Goal: Task Accomplishment & Management: Complete application form

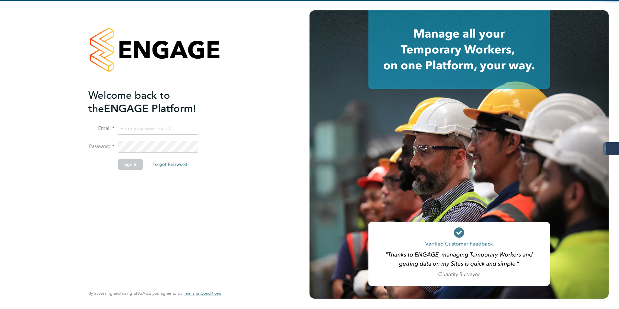
type input "[PERSON_NAME][EMAIL_ADDRESS][PERSON_NAME][DOMAIN_NAME]"
click at [138, 164] on button "Sign In" at bounding box center [130, 164] width 25 height 10
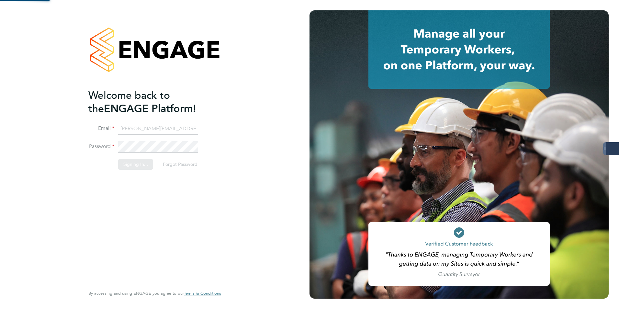
click at [138, 164] on div "Sorry, we are having problems connecting to our services." at bounding box center [155, 154] width 310 height 309
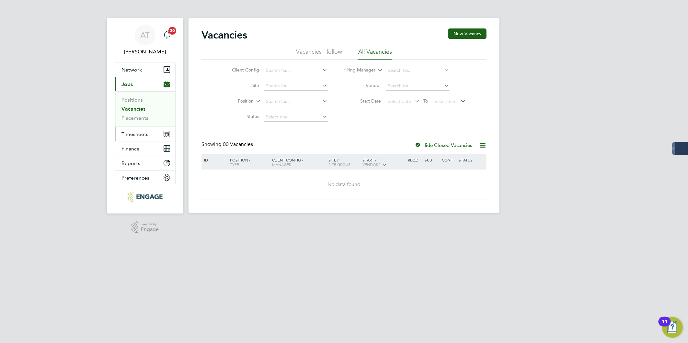
click at [140, 137] on span "Timesheets" at bounding box center [134, 134] width 27 height 6
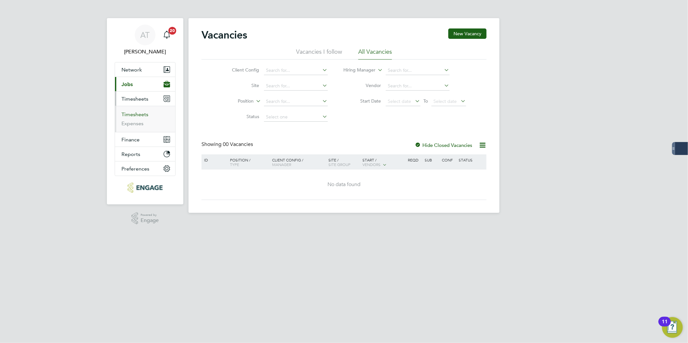
click at [141, 115] on link "Timesheets" at bounding box center [134, 114] width 27 height 6
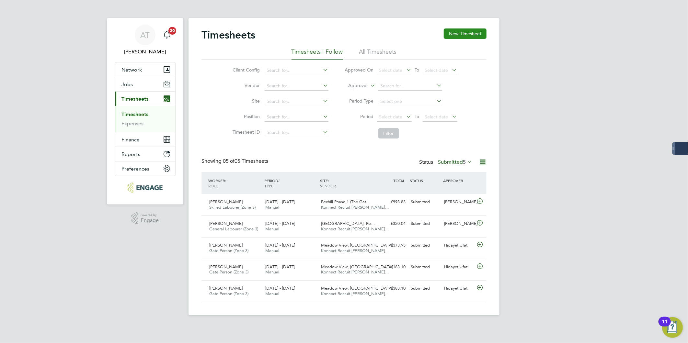
click at [468, 36] on button "New Timesheet" at bounding box center [465, 33] width 43 height 10
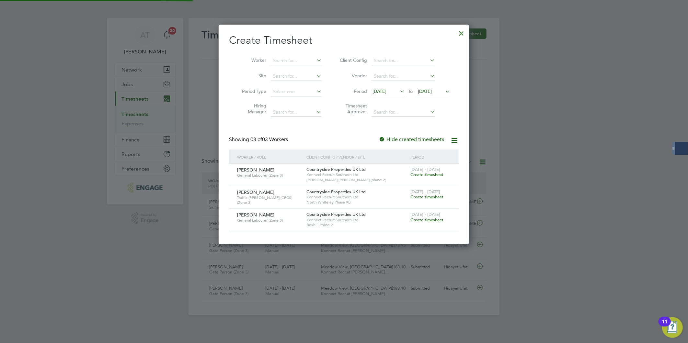
scroll to position [219, 251]
click at [283, 58] on input at bounding box center [296, 60] width 51 height 9
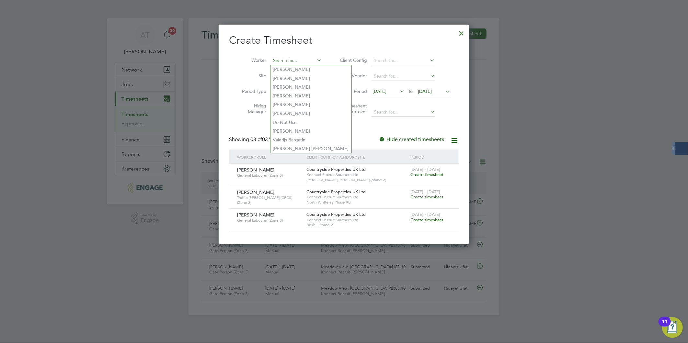
click at [297, 59] on input at bounding box center [296, 60] width 51 height 9
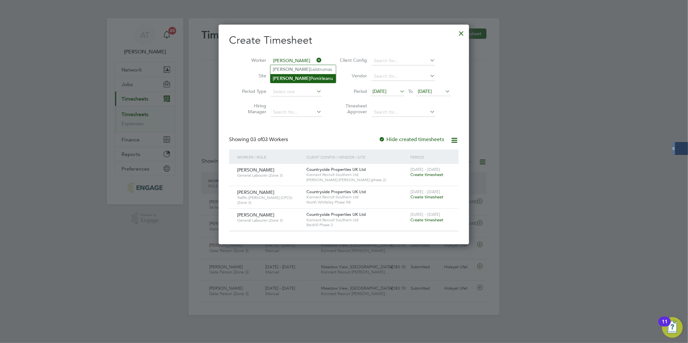
click at [295, 74] on li "[PERSON_NAME]" at bounding box center [302, 78] width 65 height 9
type input "[PERSON_NAME]"
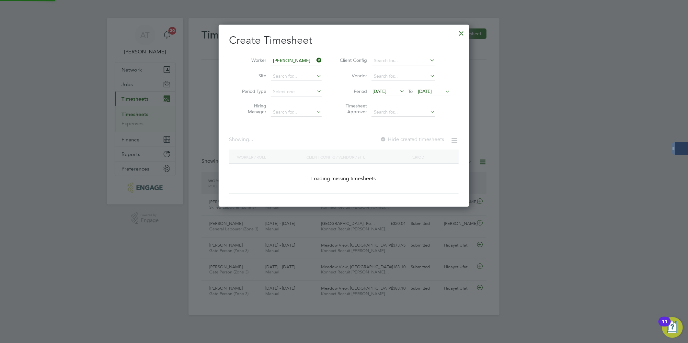
scroll to position [183, 251]
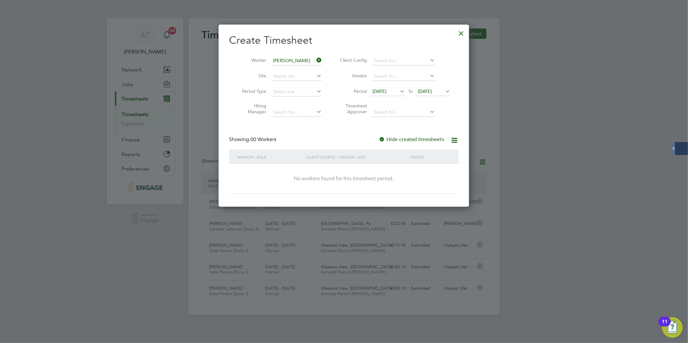
click at [390, 83] on li "Vendor" at bounding box center [394, 77] width 129 height 16
click at [386, 88] on span "[DATE]" at bounding box center [379, 91] width 14 height 6
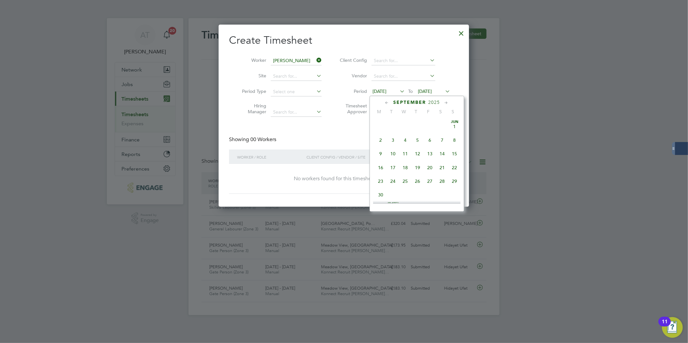
scroll to position [222, 0]
click at [380, 166] on span "22" at bounding box center [381, 164] width 12 height 12
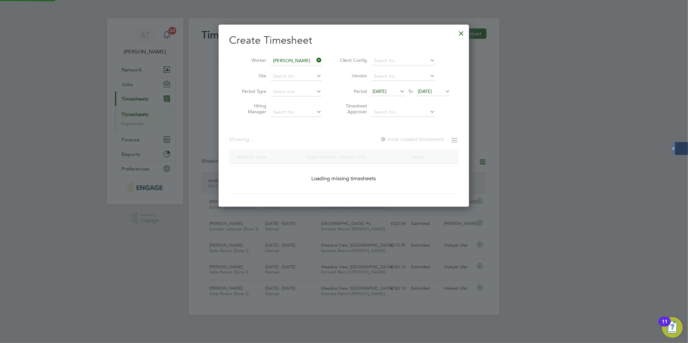
scroll to position [183, 251]
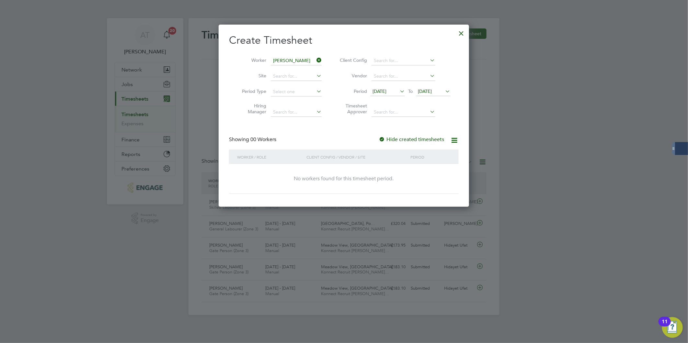
click at [427, 85] on li "Period [DATE] To [DATE]" at bounding box center [394, 92] width 129 height 16
click at [432, 93] on span "[DATE]" at bounding box center [425, 91] width 14 height 6
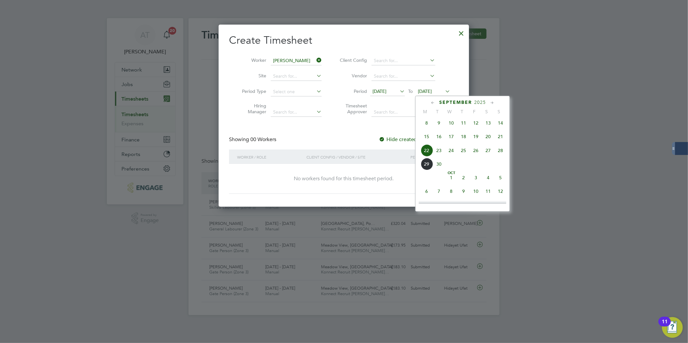
click at [501, 152] on span "28" at bounding box center [500, 150] width 12 height 12
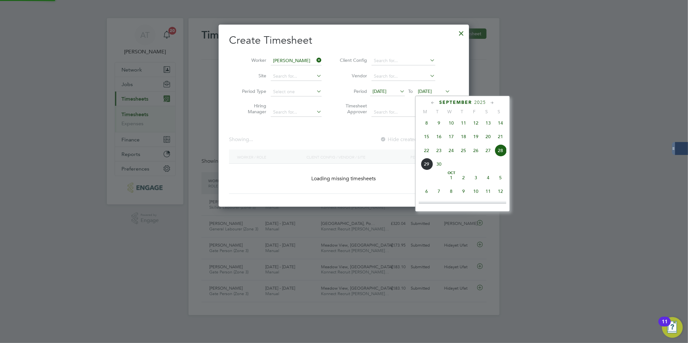
scroll to position [183, 251]
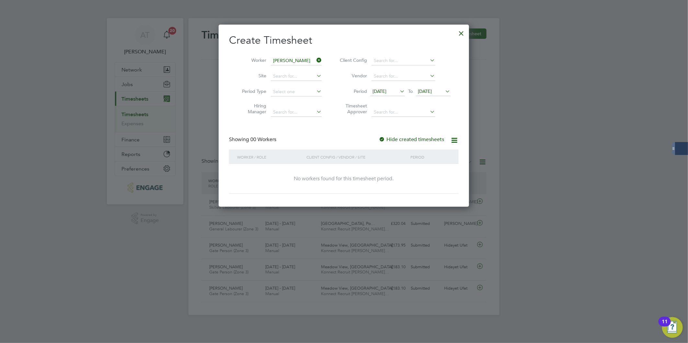
click at [418, 137] on label "Hide created timesheets" at bounding box center [411, 139] width 66 height 6
click at [386, 92] on span "[DATE]" at bounding box center [379, 91] width 14 height 6
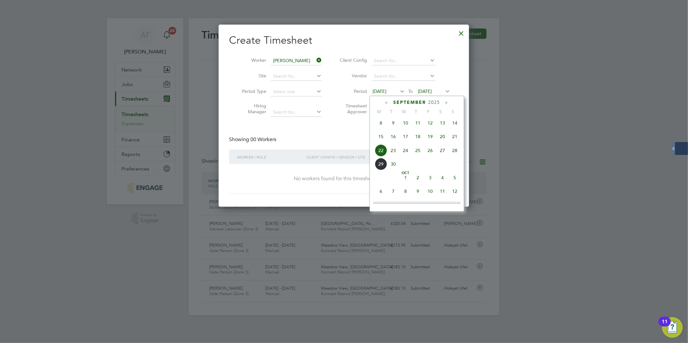
click at [377, 150] on span "22" at bounding box center [381, 150] width 12 height 12
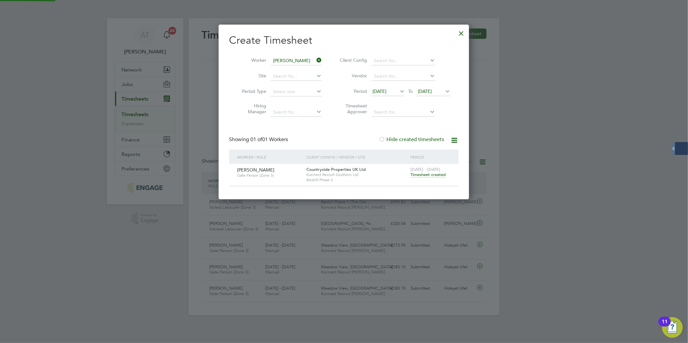
scroll to position [175, 251]
click at [419, 173] on span "Timesheet created" at bounding box center [427, 175] width 35 height 6
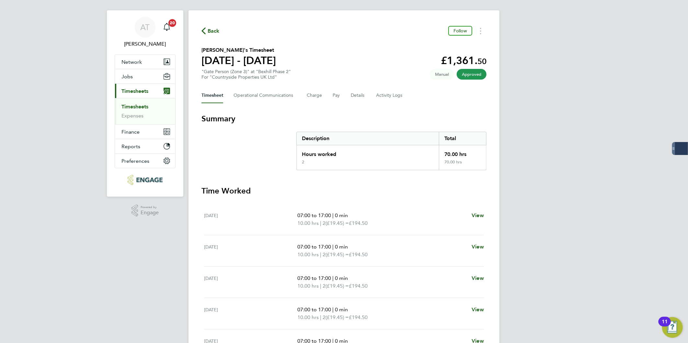
scroll to position [0, 0]
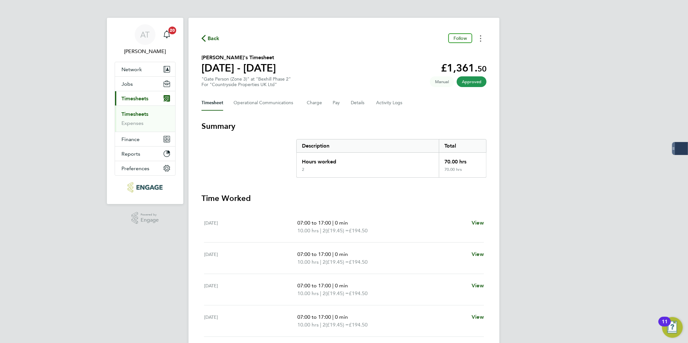
click at [483, 41] on button "Timesheets Menu" at bounding box center [481, 38] width 12 height 10
click at [454, 56] on link "Download timesheet" at bounding box center [448, 52] width 78 height 13
drag, startPoint x: 208, startPoint y: 36, endPoint x: 112, endPoint y: 2, distance: 102.0
click at [208, 36] on span "Back" at bounding box center [214, 39] width 12 height 8
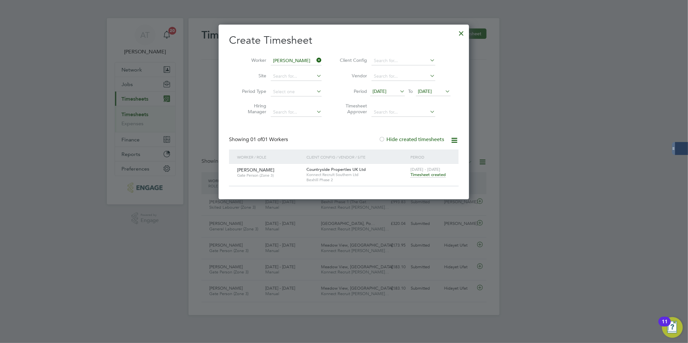
scroll to position [16, 56]
click at [315, 59] on icon at bounding box center [315, 60] width 0 height 9
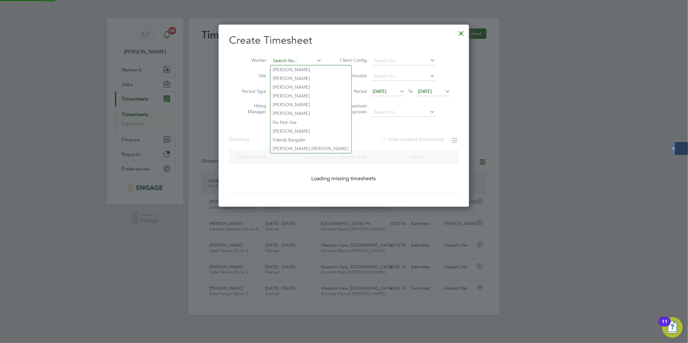
click at [289, 61] on input at bounding box center [296, 60] width 51 height 9
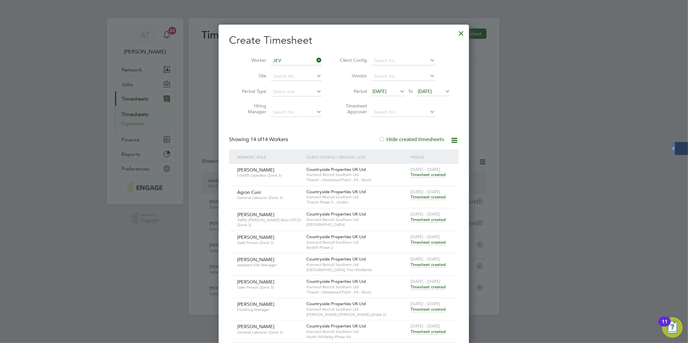
click at [314, 70] on li "Jev genjis [PERSON_NAME]" at bounding box center [323, 69] width 107 height 9
type input "[PERSON_NAME]"
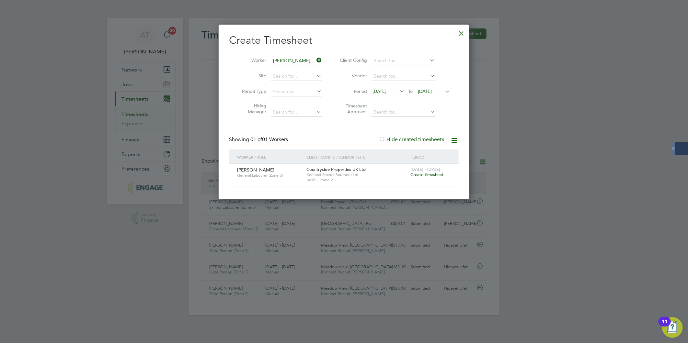
click at [433, 175] on span "Create timesheet" at bounding box center [426, 175] width 33 height 6
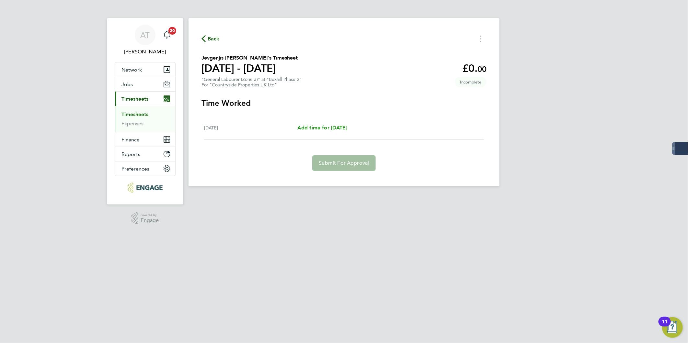
click at [316, 128] on span "Add time for [DATE]" at bounding box center [322, 128] width 50 height 6
select select "30"
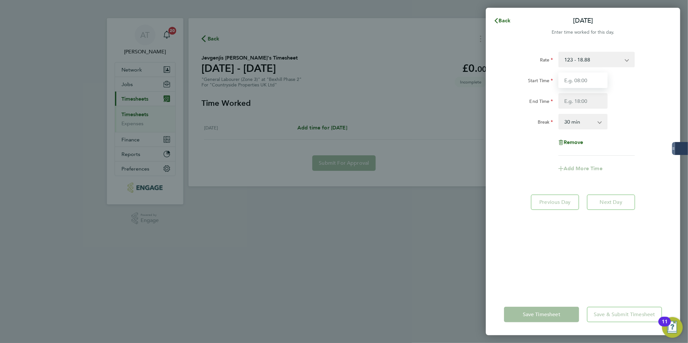
click at [580, 84] on input "Start Time" at bounding box center [582, 81] width 49 height 16
type input "07:30"
type input "17:00"
click at [639, 98] on div "End Time 17:00" at bounding box center [582, 101] width 163 height 16
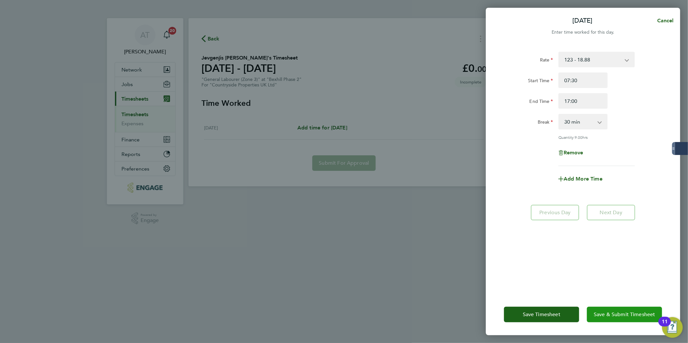
click at [598, 313] on span "Save & Submit Timesheet" at bounding box center [624, 314] width 62 height 6
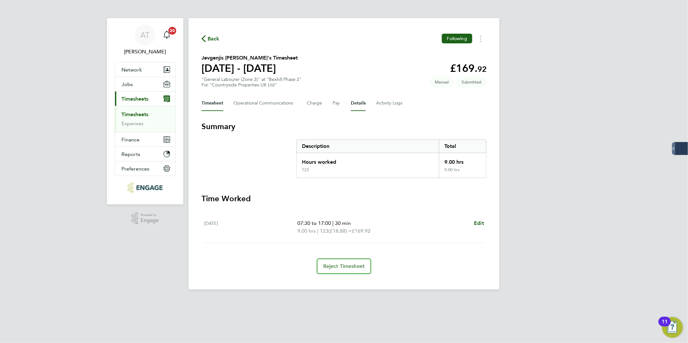
click at [362, 102] on button "Details" at bounding box center [358, 104] width 15 height 16
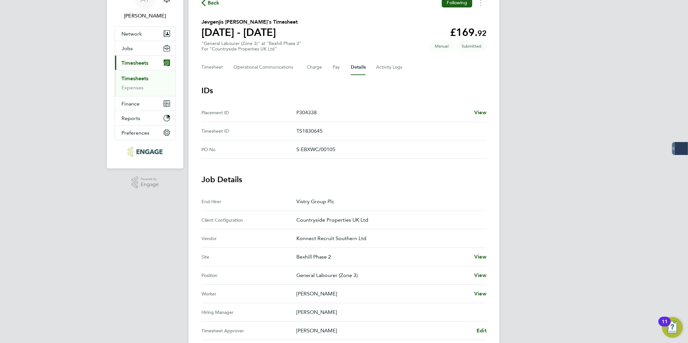
click at [209, 2] on span "Back" at bounding box center [214, 3] width 12 height 8
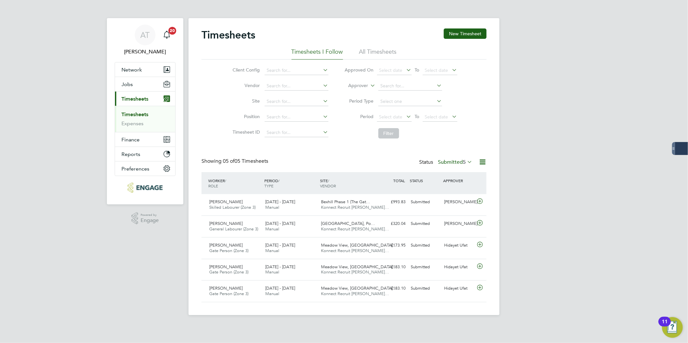
click at [573, 105] on div "AT [PERSON_NAME] Notifications 20 Applications: Network Team Members Businesses…" at bounding box center [344, 163] width 688 height 326
click at [555, 112] on div "AT [PERSON_NAME] Notifications 20 Applications: Network Team Members Businesses…" at bounding box center [344, 163] width 688 height 326
click at [588, 79] on div "AT [PERSON_NAME] Notifications 20 Applications: Network Team Members Businesses…" at bounding box center [344, 163] width 688 height 326
